Goal: Task Accomplishment & Management: Complete application form

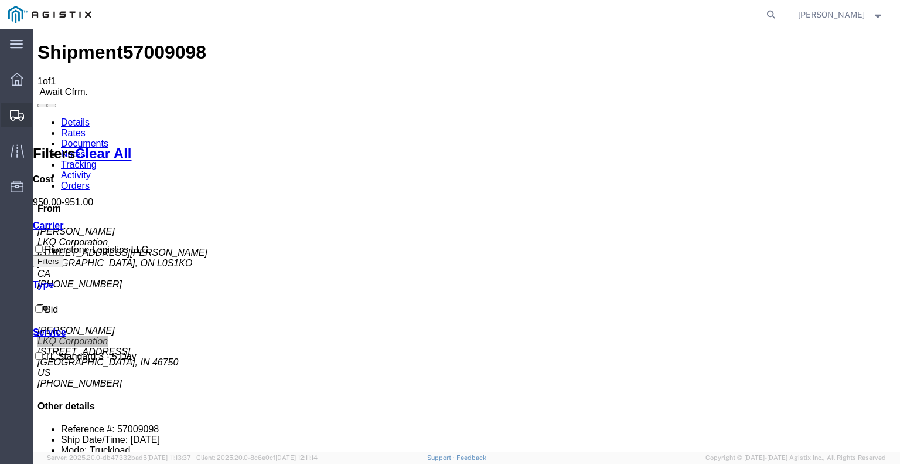
click at [15, 118] on icon at bounding box center [17, 115] width 14 height 11
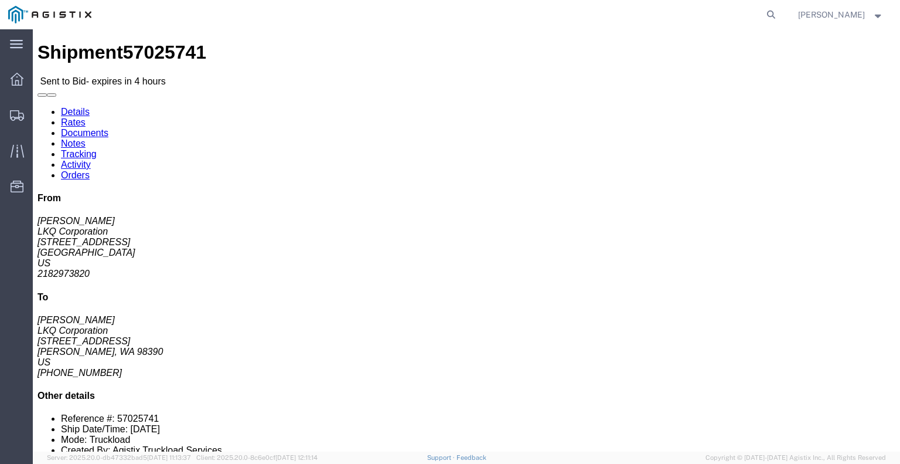
click button "button"
click link "Enter / Modify Bid"
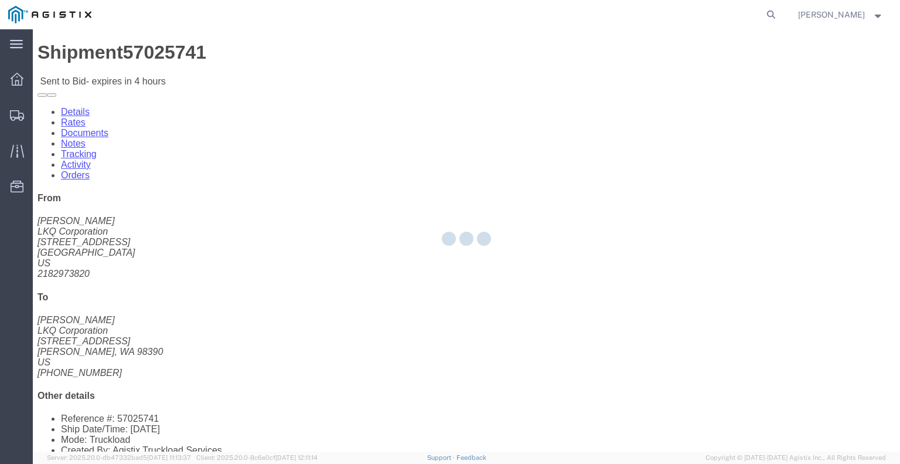
select select "22593"
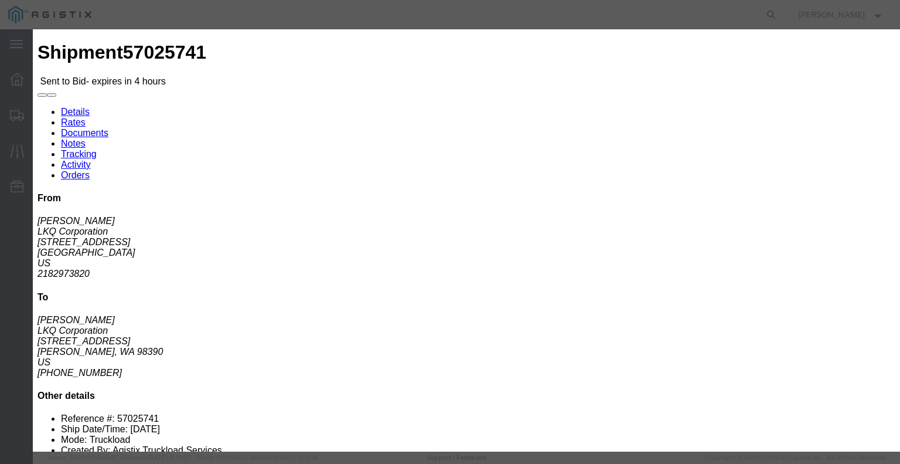
click select "Select Rail TL Standard 3 - 5 Day"
select select "41882"
click select "Select Rail TL Standard 3 - 5 Day"
click input "text"
type input "RLX"
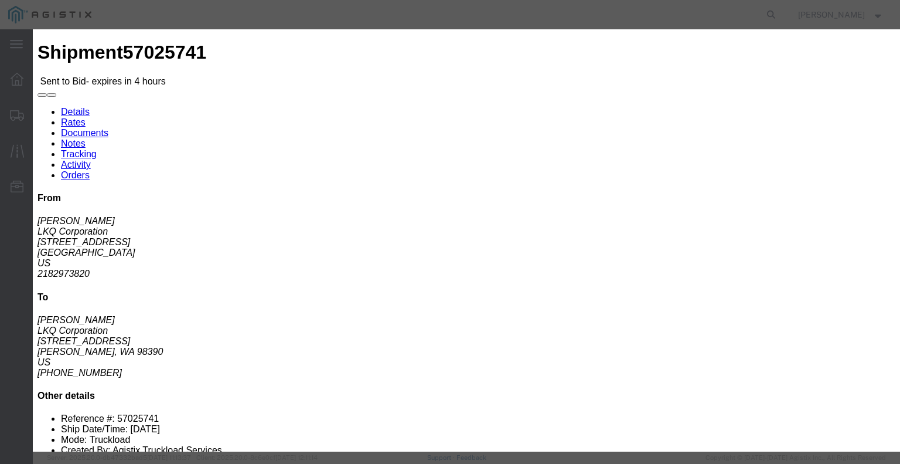
click div "Reference"
click select "Select Air Less than Truckload Multi-Leg Ocean Freight Rail Small Parcel Truckl…"
select select "TL"
click select "Select Air Less than Truckload Multi-Leg Ocean Freight Rail Small Parcel Truckl…"
click input "number"
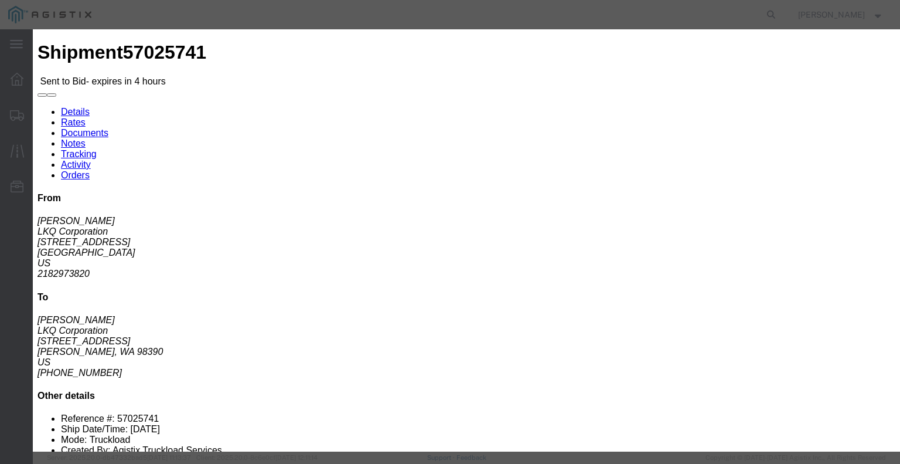
type input "3"
click input "number"
type input "3500"
click button "Submit"
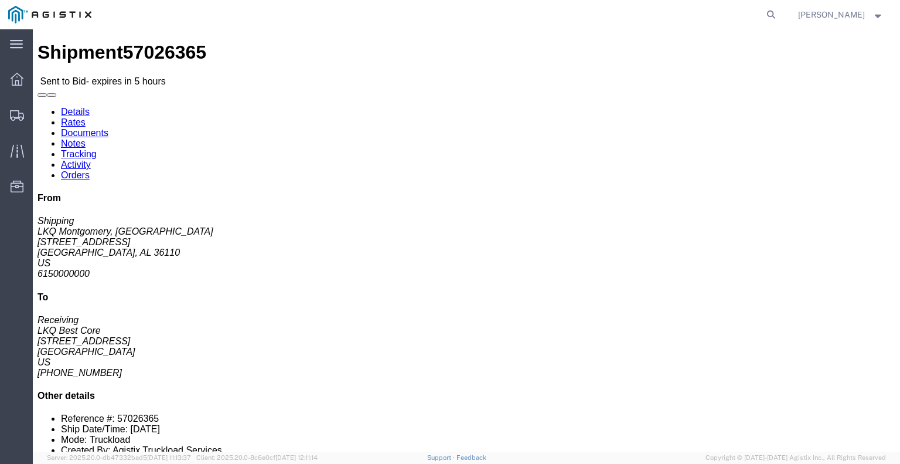
click icon "button"
click link "Enter / Modify Bid"
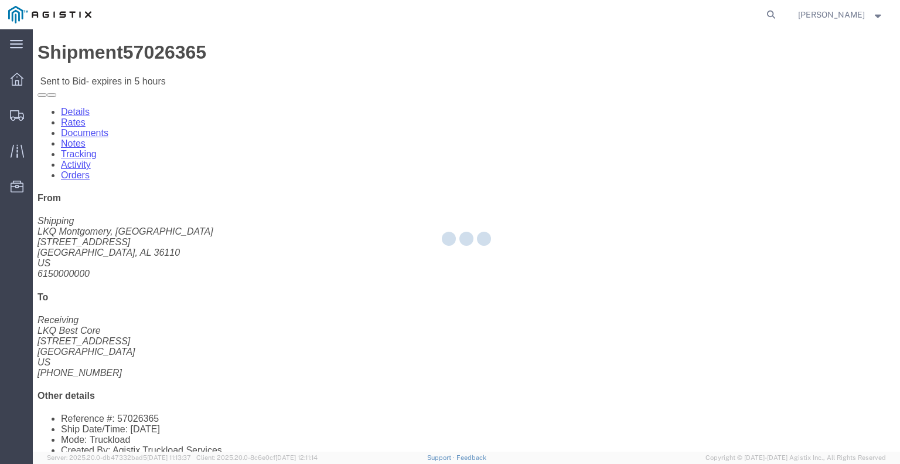
select select "22593"
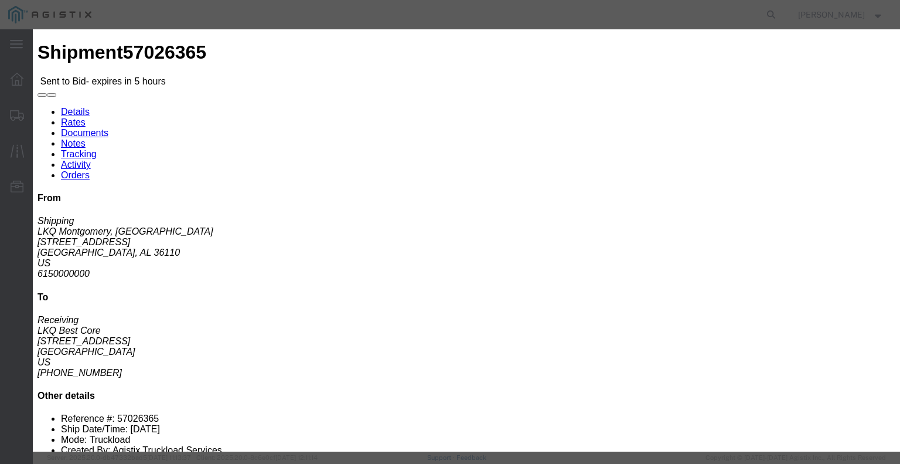
click select "Select Rail TL Standard 3 - 5 Day"
select select "41882"
click select "Select Rail TL Standard 3 - 5 Day"
drag, startPoint x: 648, startPoint y: 104, endPoint x: 672, endPoint y: 115, distance: 26.5
click input "text"
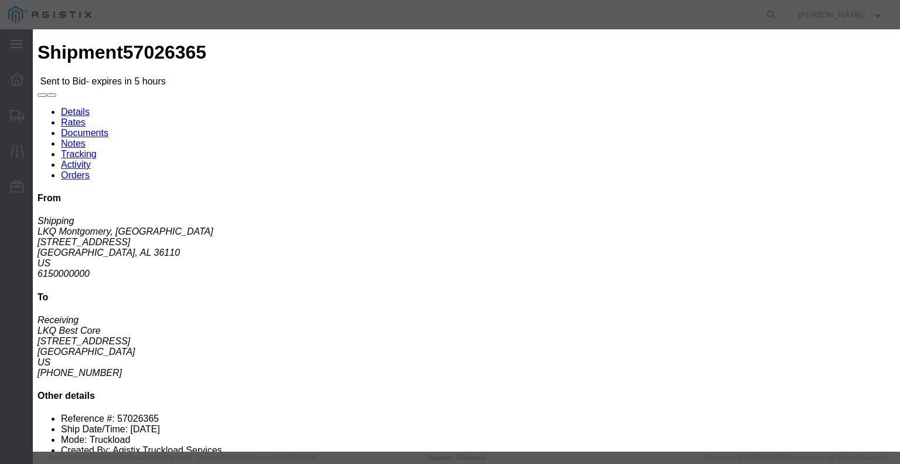
type input "RLX"
click div "Reference"
click select "Select Air Less than Truckload Multi-Leg Ocean Freight Rail Small Parcel Truckl…"
select select "TL"
click select "Select Air Less than Truckload Multi-Leg Ocean Freight Rail Small Parcel Truckl…"
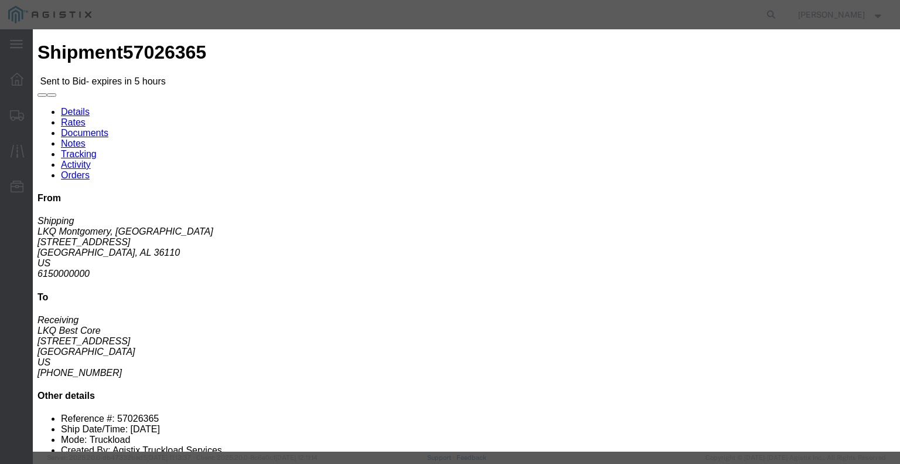
click input "number"
type input "1"
click input "number"
type input "1150"
click div "Add charge"
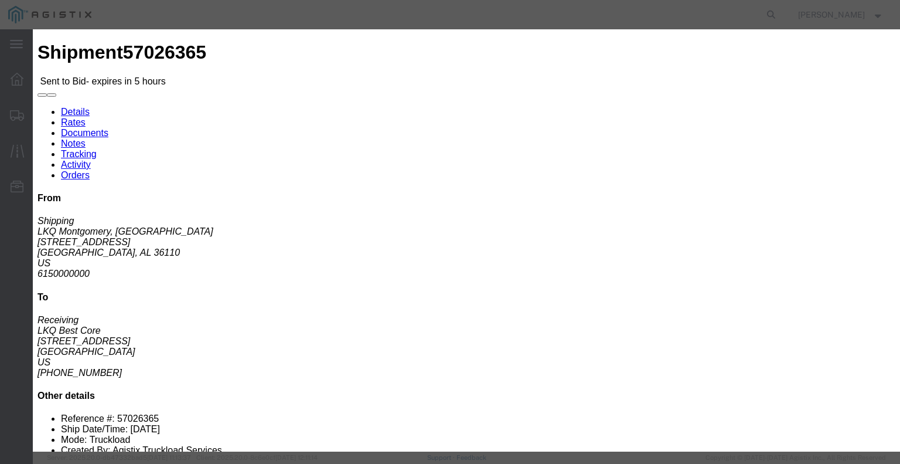
click button "Submit"
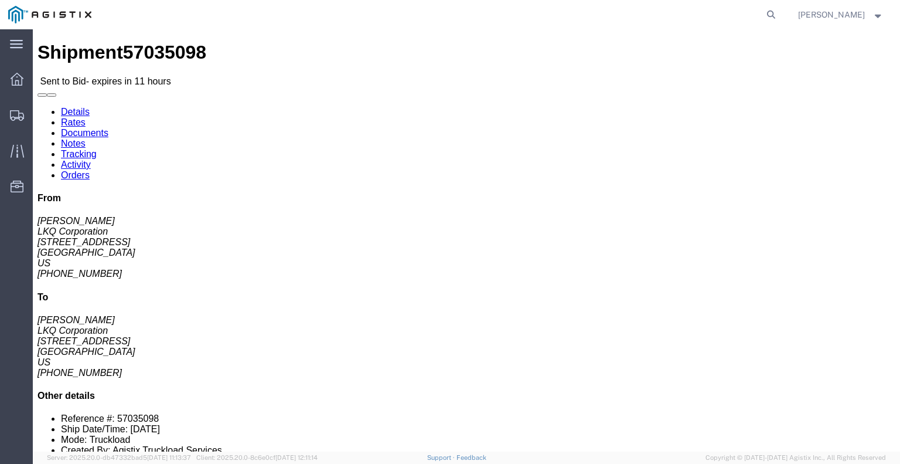
click link "Enter / Modify Bid"
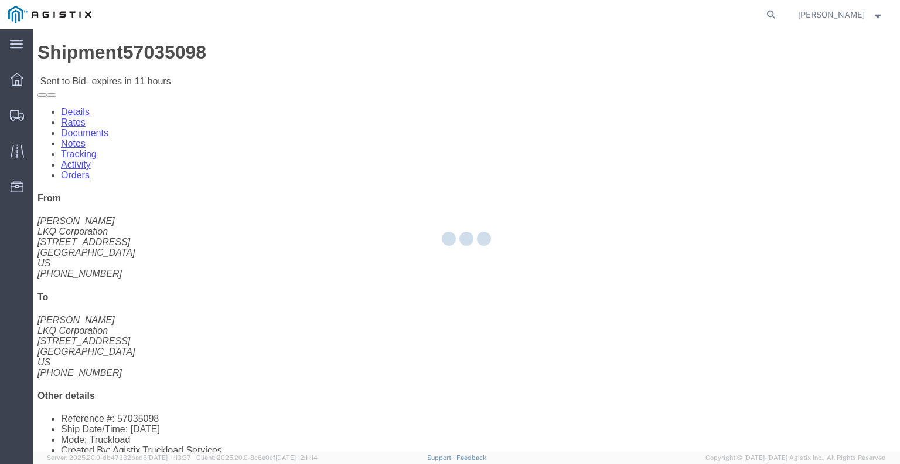
select select "22593"
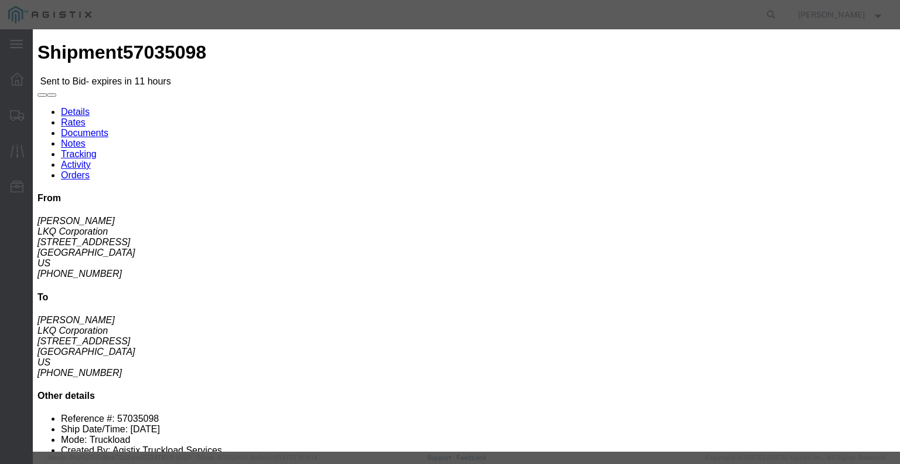
click icon "button"
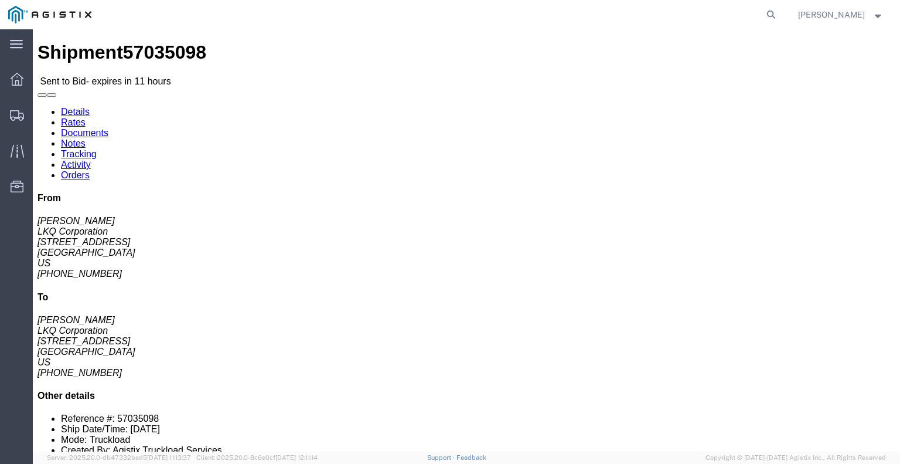
click button "button"
click link "Enter / Modify Bid"
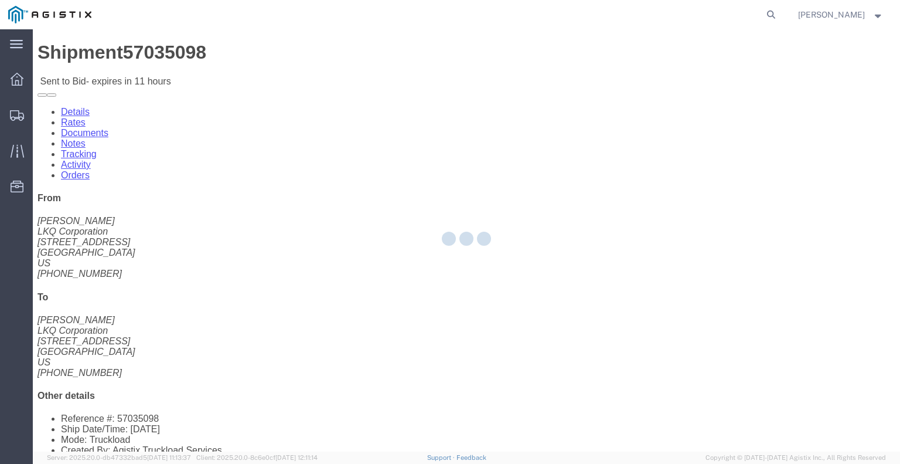
select select "22593"
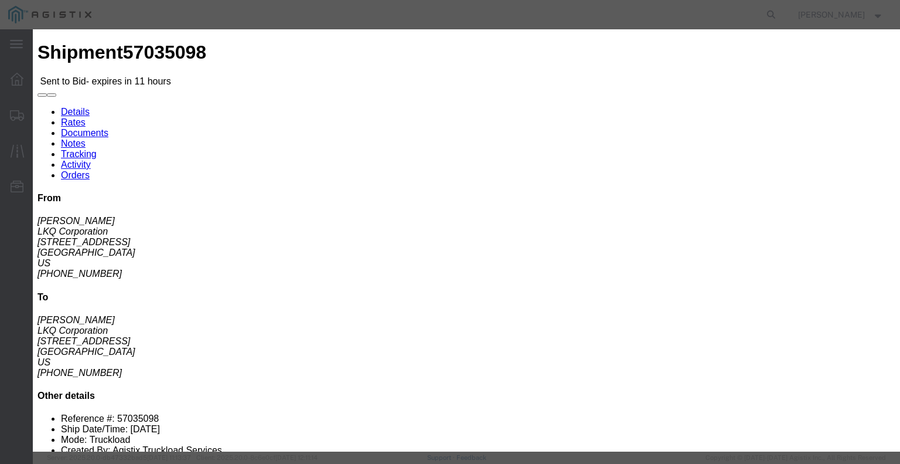
drag, startPoint x: 501, startPoint y: 106, endPoint x: 499, endPoint y: 113, distance: 7.4
click select "Select Rail TL Standard 3 - 5 Day"
select select "41882"
click select "Select Rail TL Standard 3 - 5 Day"
click input "text"
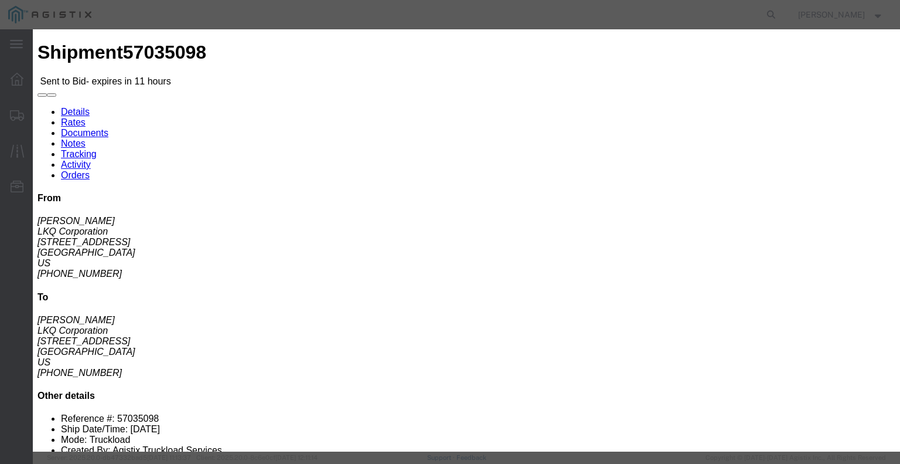
type input "RLX"
click div "Reference"
drag, startPoint x: 342, startPoint y: 231, endPoint x: 345, endPoint y: 242, distance: 10.8
click select "Select Air Less than Truckload Multi-Leg Ocean Freight Rail Small Parcel Truckl…"
select select "TL"
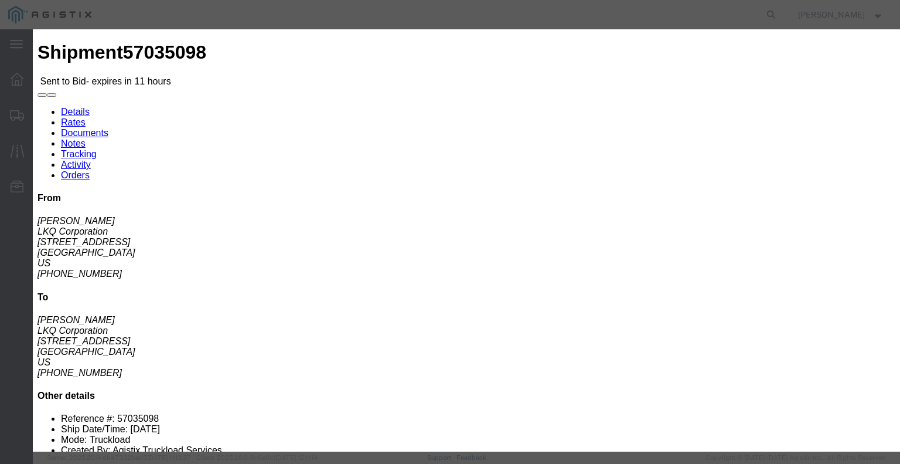
click select "Select Air Less than Truckload Multi-Leg Ocean Freight Rail Small Parcel Truckl…"
click input "number"
type input "2"
click input "number"
type input "1350"
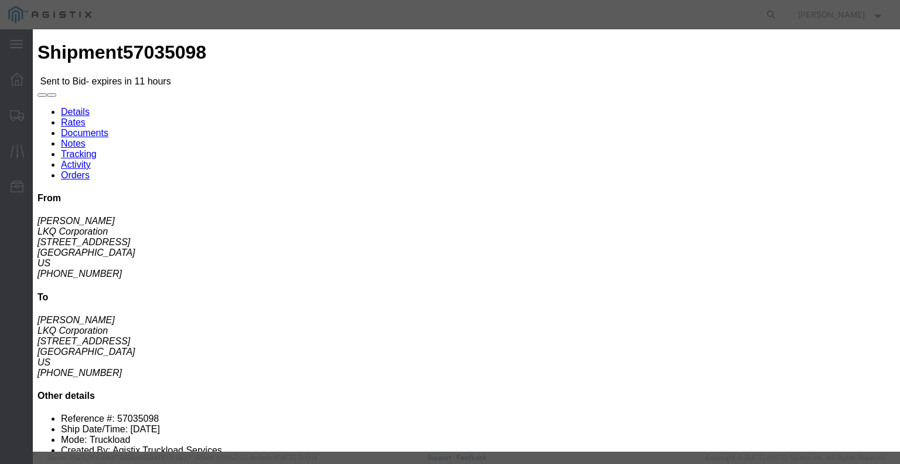
click div "Add charge"
click button "Submit"
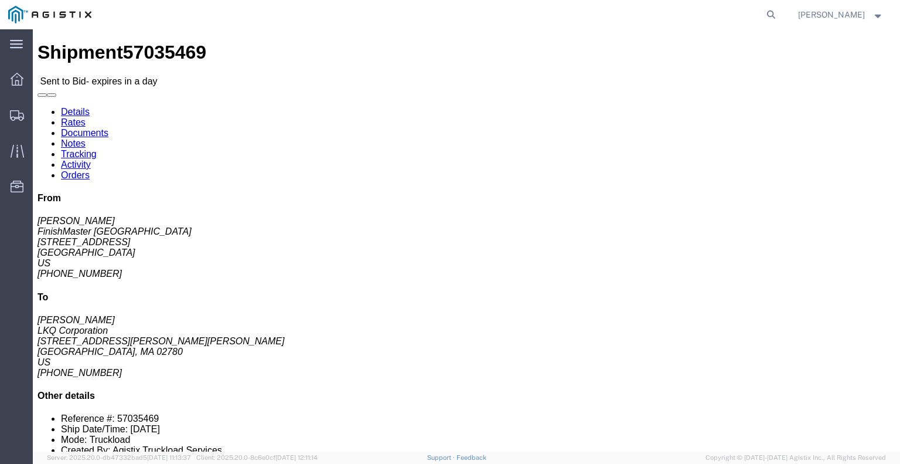
click button "button"
click link "Enter / Modify Bid"
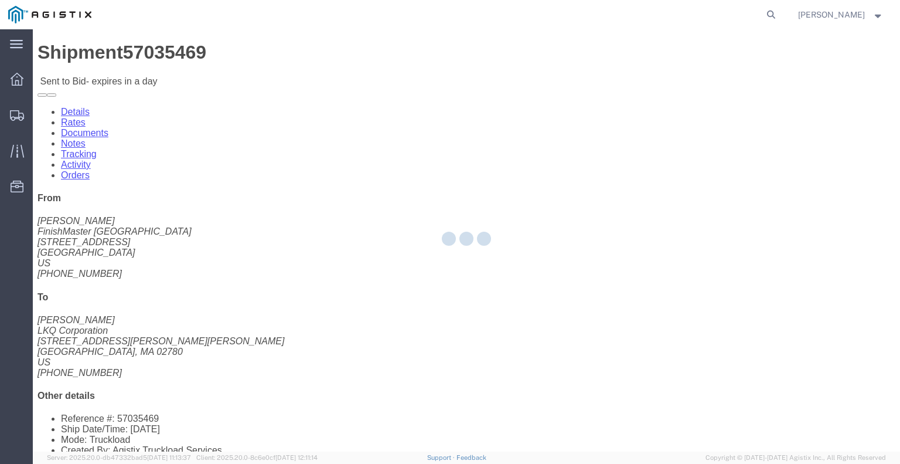
select select "22593"
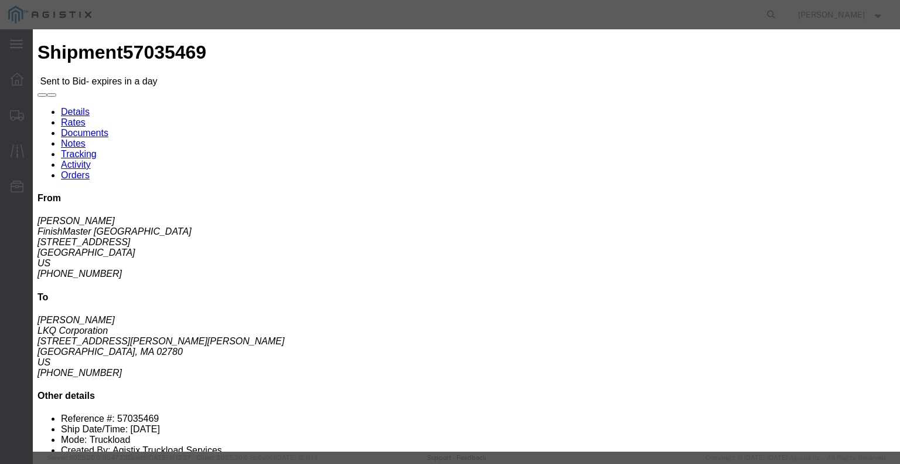
click select "Select Rail TL Standard 3 - 5 Day"
select select "41882"
click select "Select Rail TL Standard 3 - 5 Day"
drag, startPoint x: 707, startPoint y: 109, endPoint x: 708, endPoint y: 115, distance: 6.6
click input "text"
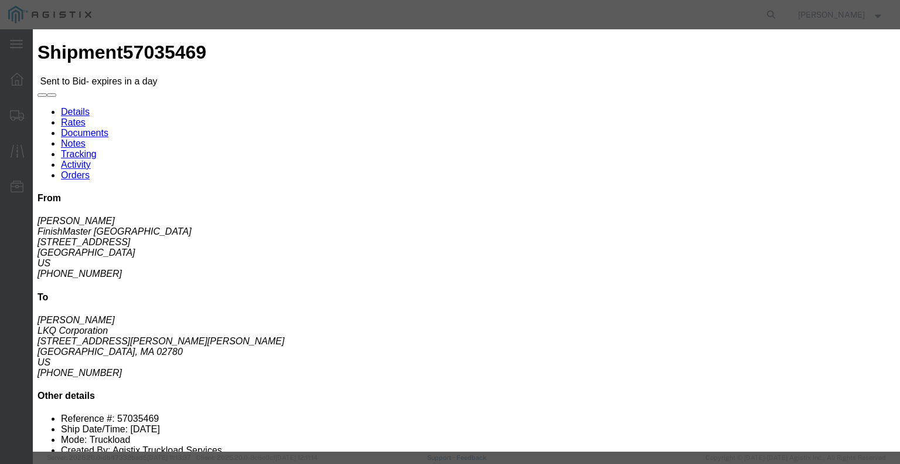
type input "RLX"
click div "Reference"
click select "Select Air Less than Truckload Multi-Leg Ocean Freight Rail Small Parcel Truckl…"
select select "TL"
click select "Select Air Less than Truckload Multi-Leg Ocean Freight Rail Small Parcel Truckl…"
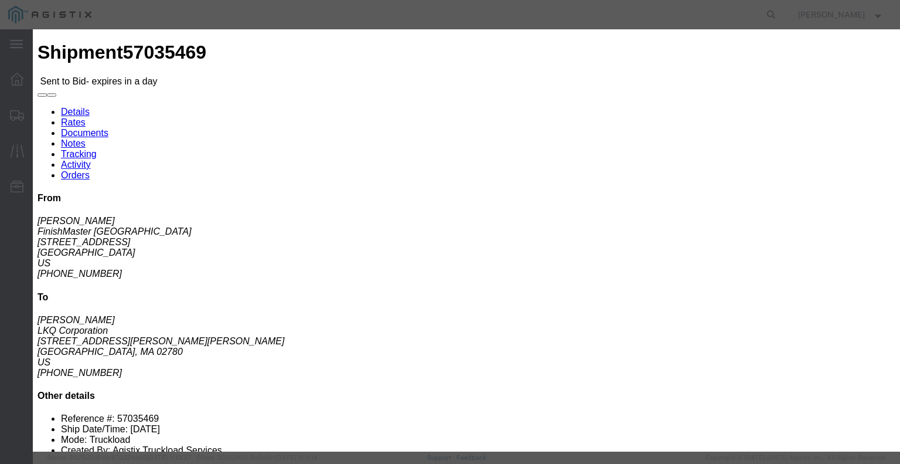
drag, startPoint x: 665, startPoint y: 227, endPoint x: 683, endPoint y: 229, distance: 18.8
click input "number"
type input "2"
click input "number"
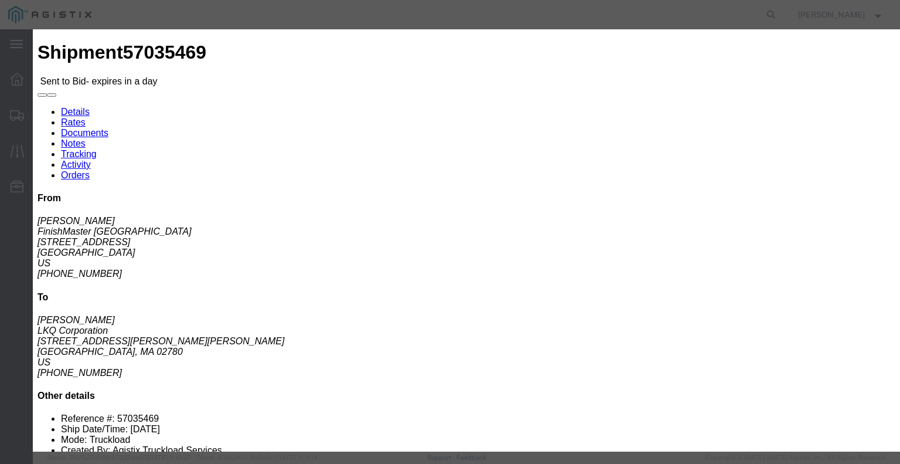
type input "2750"
click div "Add charge"
click button "Submit"
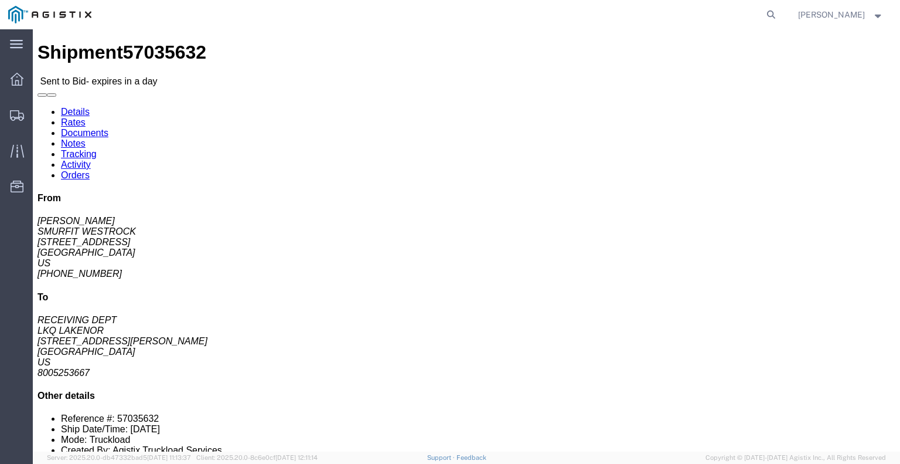
click button "button"
click link "Enter / Modify Bid"
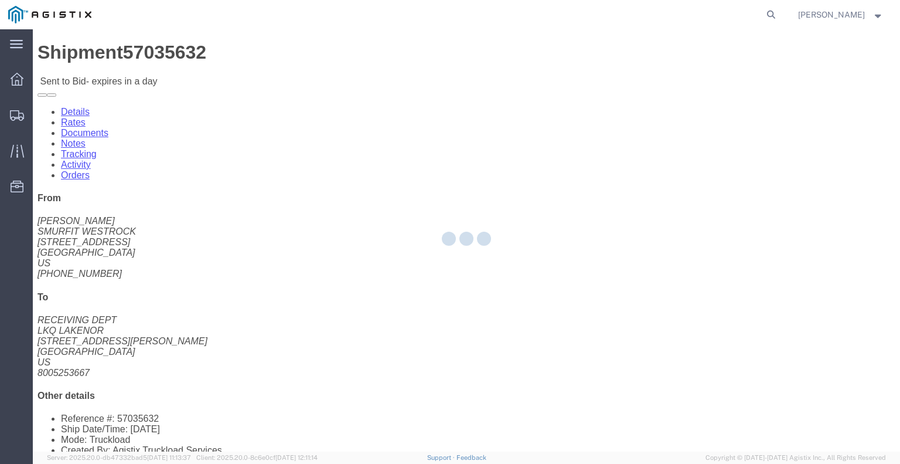
select select "22593"
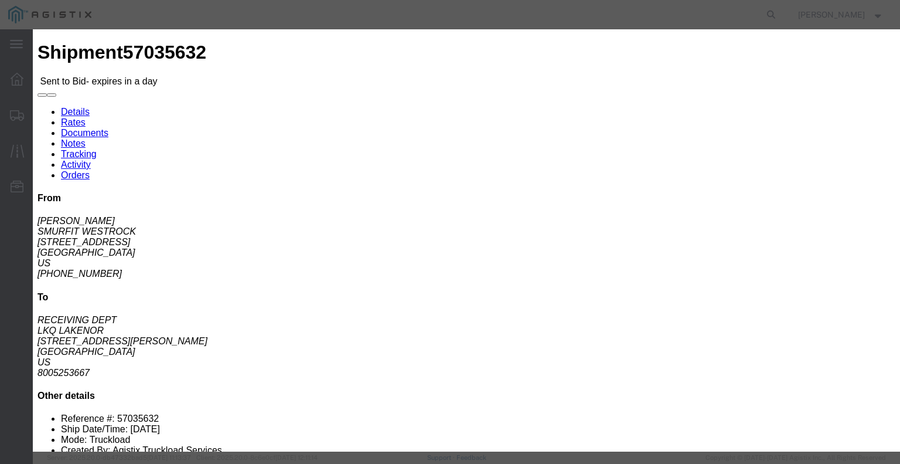
click select "Select Rail TL Standard 3 - 5 Day"
select select "41882"
click select "Select Rail TL Standard 3 - 5 Day"
click input "text"
type input "RLX"
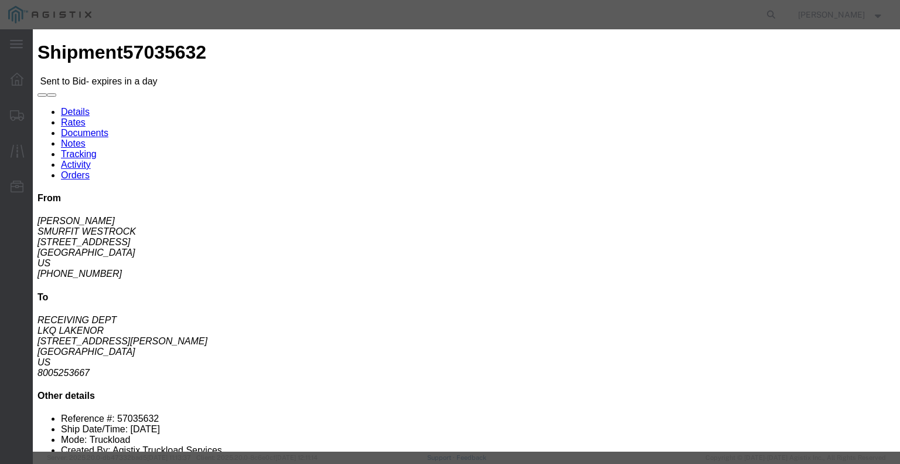
click div "Reference"
click select "Select Air Less than Truckload Multi-Leg Ocean Freight Rail Small Parcel Truckl…"
select select "TL"
click select "Select Air Less than Truckload Multi-Leg Ocean Freight Rail Small Parcel Truckl…"
click input "number"
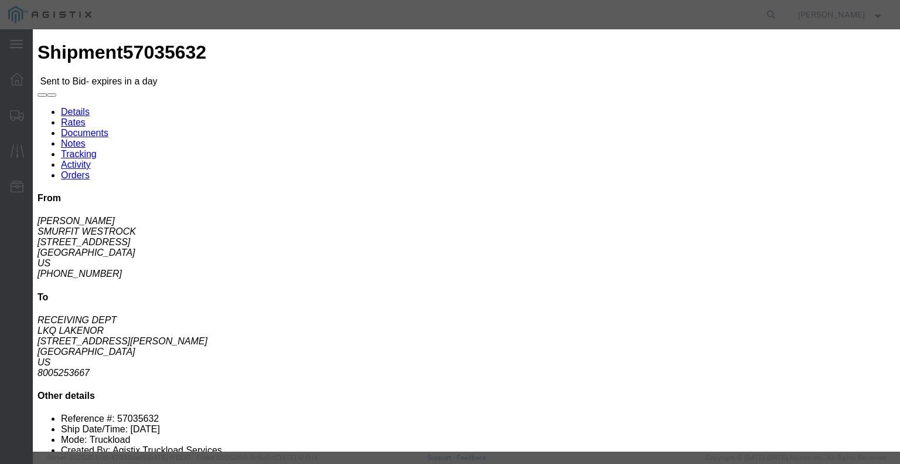
type input "1"
click input "number"
type input "500"
click div "Mode Select Air Less than Truckload Multi-Leg Ocean Freight Rail Small Parcel T…"
click button "Submit"
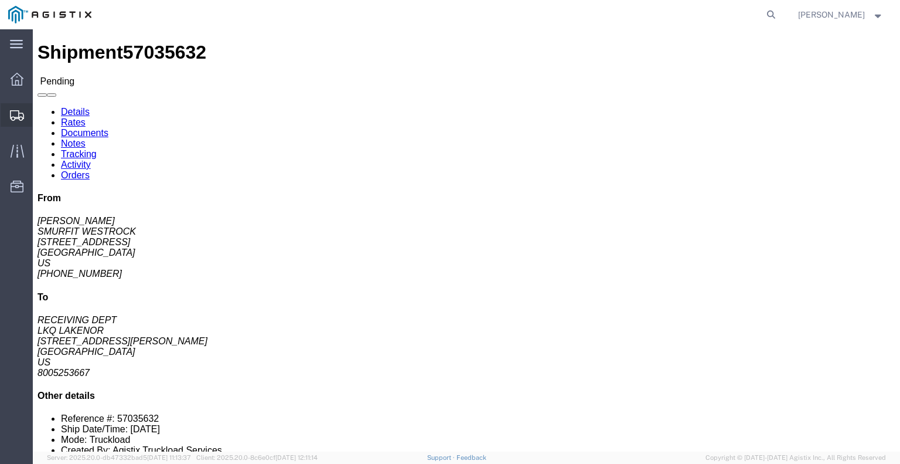
click at [40, 114] on span "Shipments" at bounding box center [36, 114] width 8 height 23
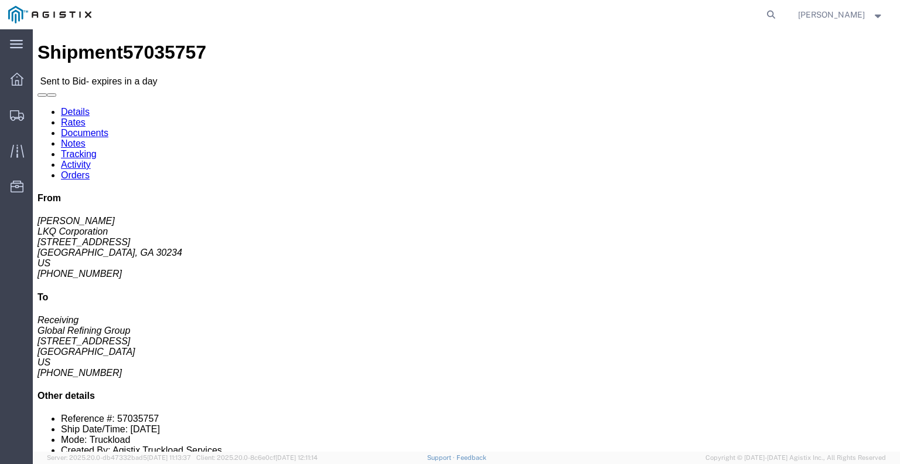
click button "button"
click link "Enter / Modify Bid"
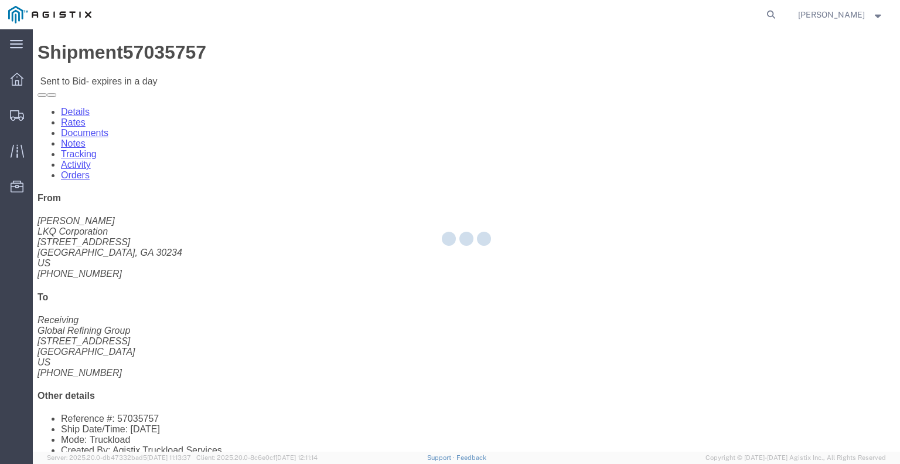
select select "22593"
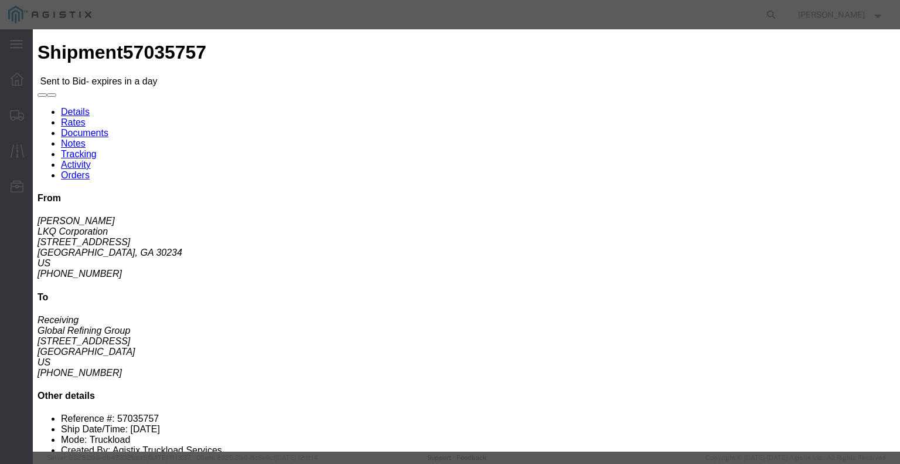
click select "Select Rail TL Standard 3 - 5 Day"
select select "41882"
click select "Select Rail TL Standard 3 - 5 Day"
click input "text"
type input "RLX"
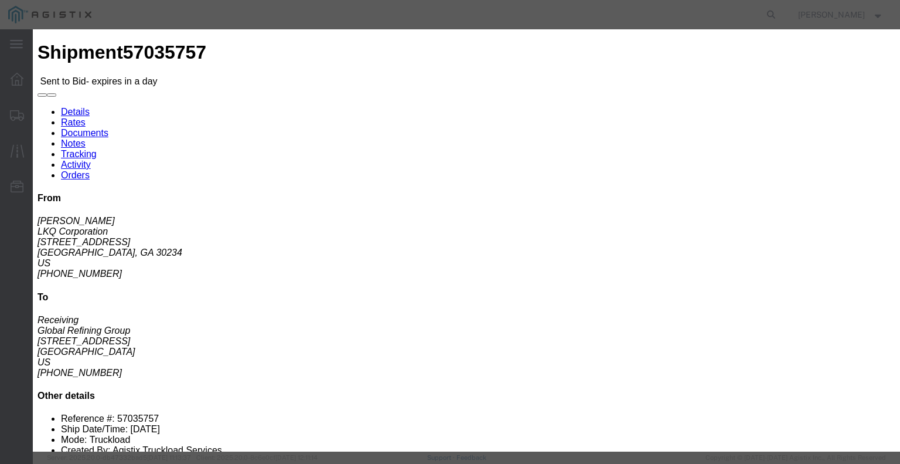
click div "Reference"
click select "Select Air Less than Truckload Multi-Leg Ocean Freight Rail Small Parcel Truckl…"
select select "TL"
click select "Select Air Less than Truckload Multi-Leg Ocean Freight Rail Small Parcel Truckl…"
click input "number"
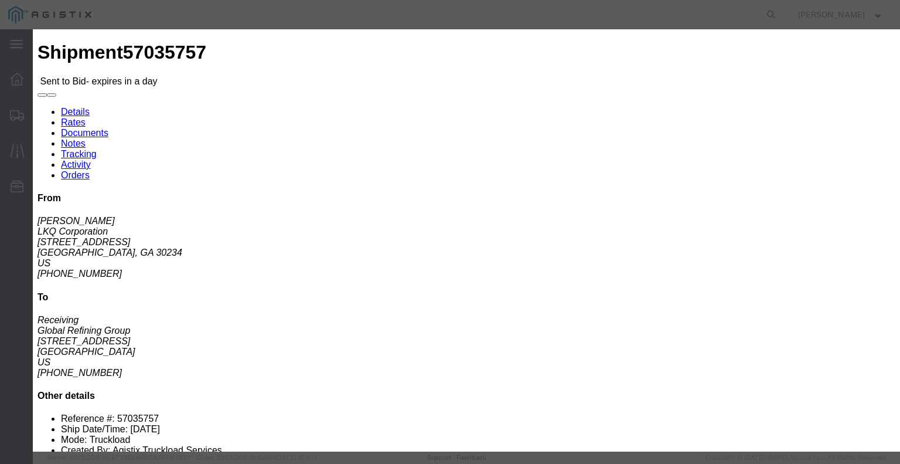
type input "1"
click input "number"
type input "1300"
click button "Submit"
